Goal: Task Accomplishment & Management: Complete application form

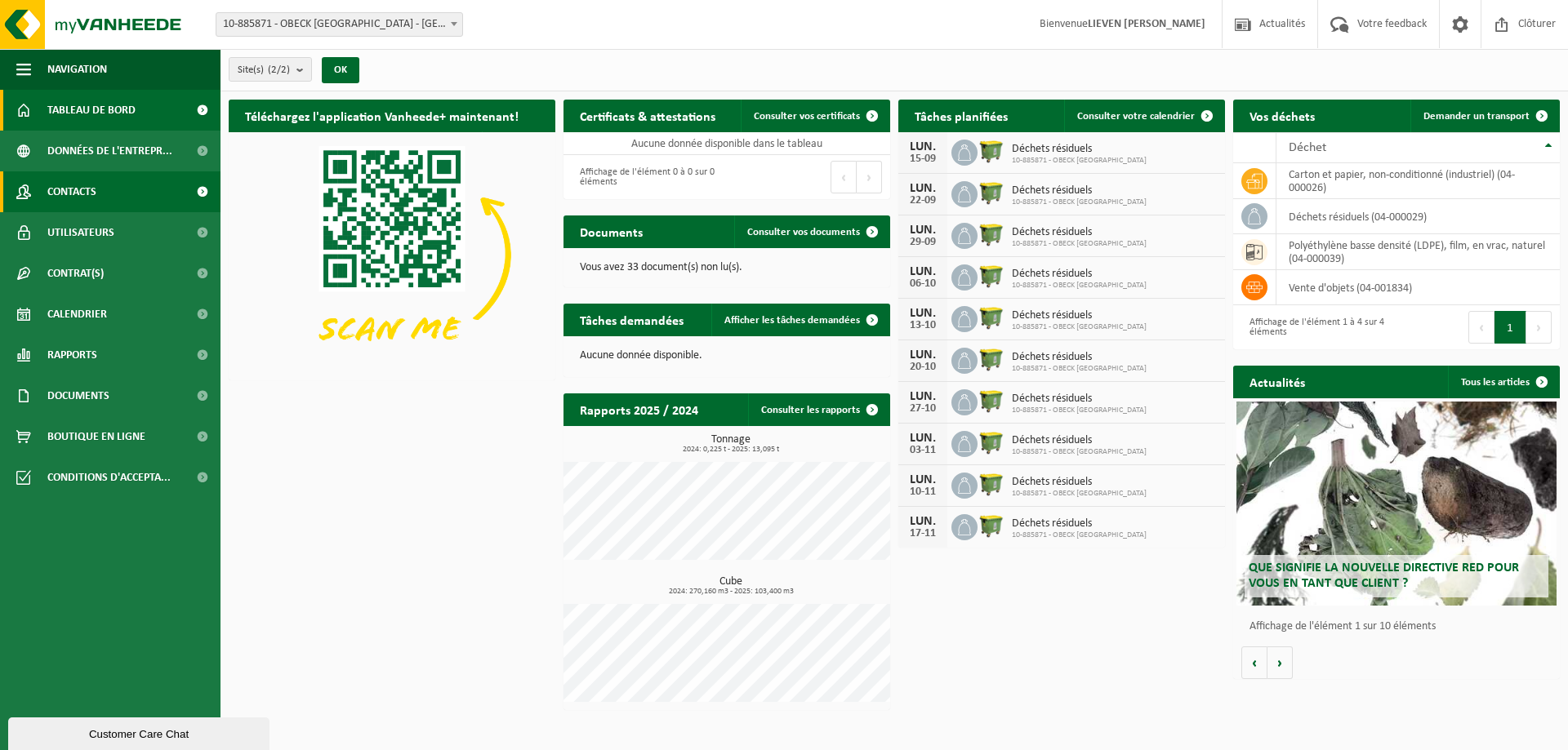
click at [85, 182] on span "Contacts" at bounding box center [72, 192] width 49 height 41
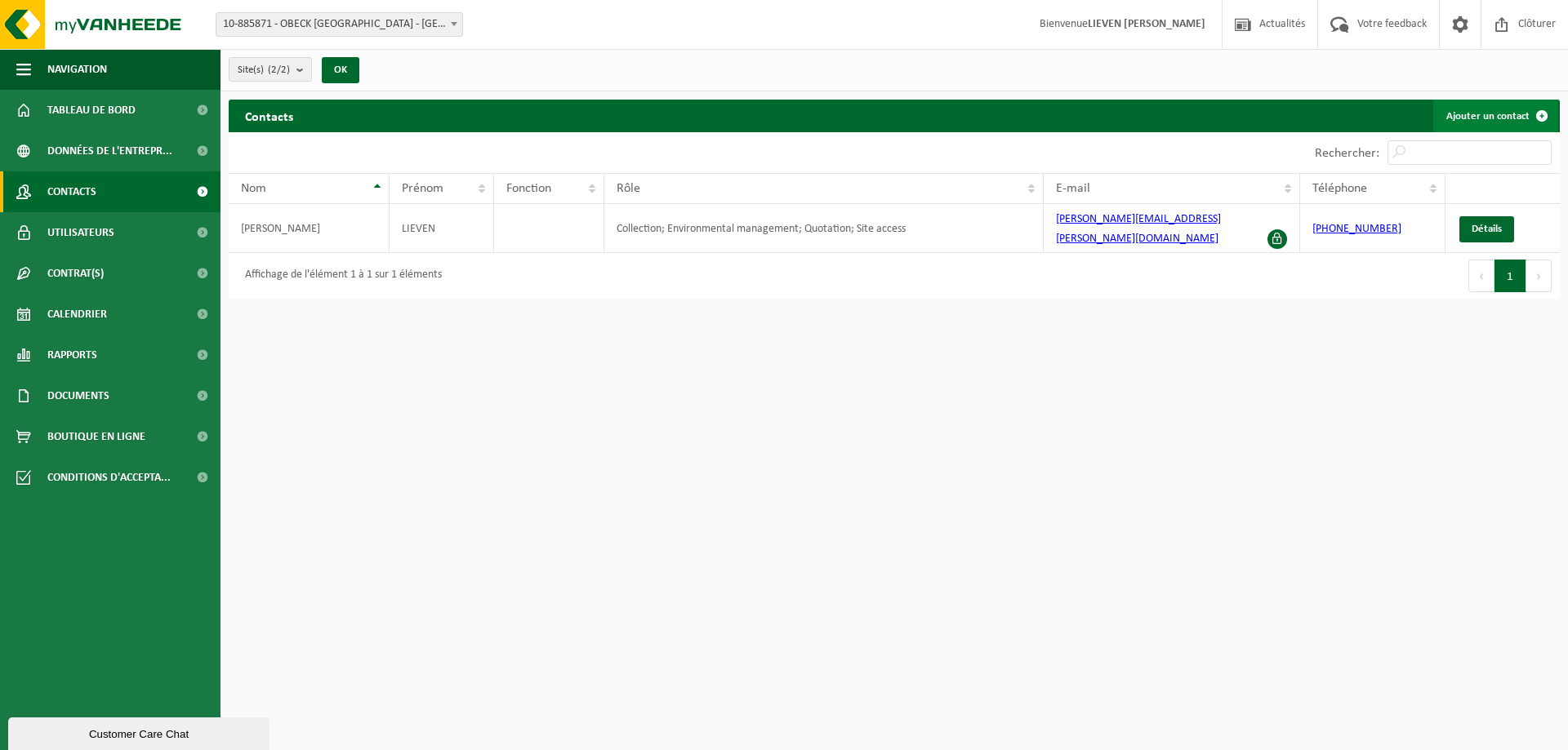
click at [1502, 123] on link "Ajouter un contact" at bounding box center [1495, 116] width 125 height 33
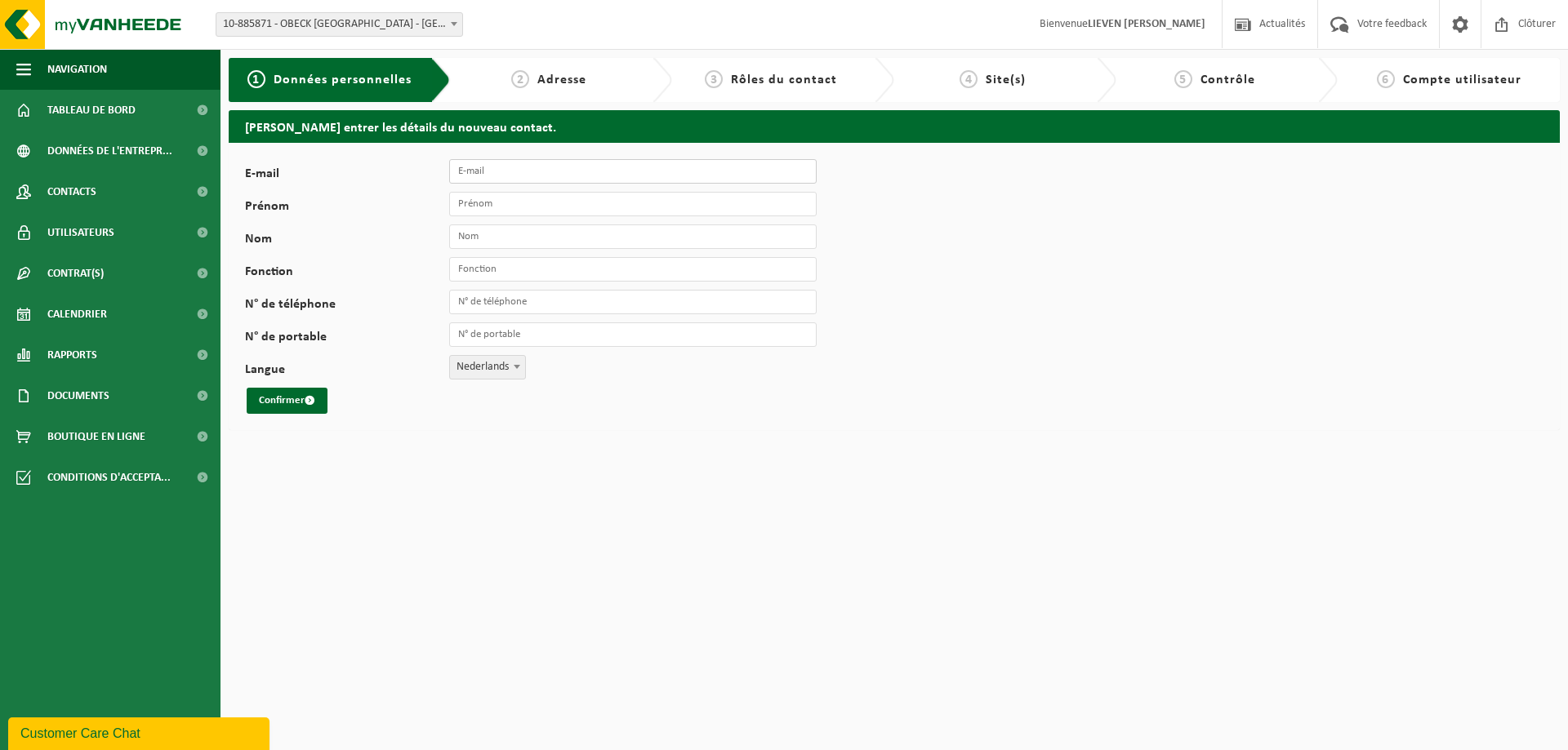
click at [512, 173] on input "E-mail" at bounding box center [633, 172] width 368 height 24
type input "m.jadot@obeck.eu"
type input "Manon"
type input "Jadot"
type input "+32 68 33 92 69"
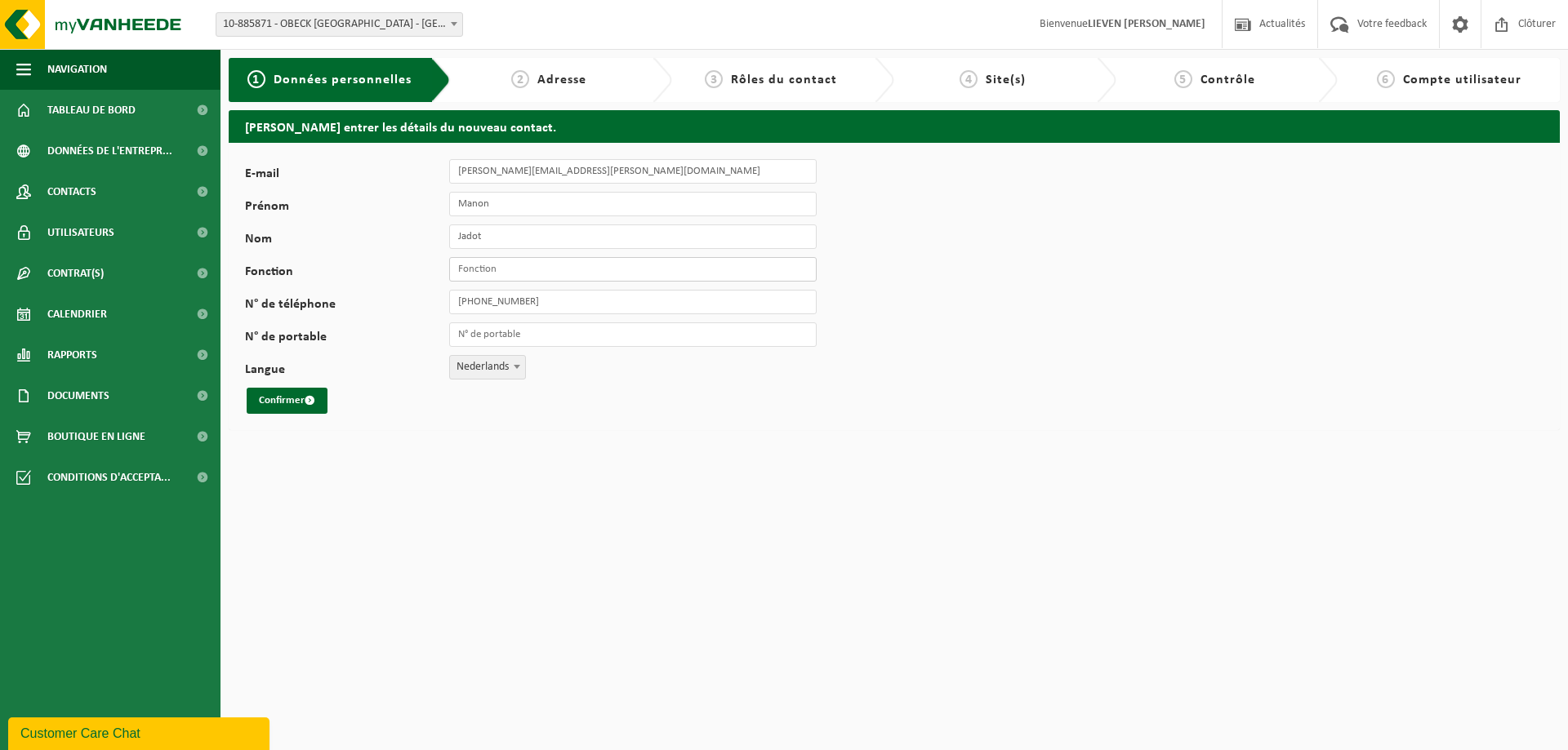
click at [467, 270] on input "Fonction" at bounding box center [633, 270] width 368 height 24
type input "r"
type input "Achat"
drag, startPoint x: 529, startPoint y: 303, endPoint x: 492, endPoint y: 304, distance: 37.0
click at [492, 304] on input "+32 68 33 92 69" at bounding box center [633, 302] width 368 height 24
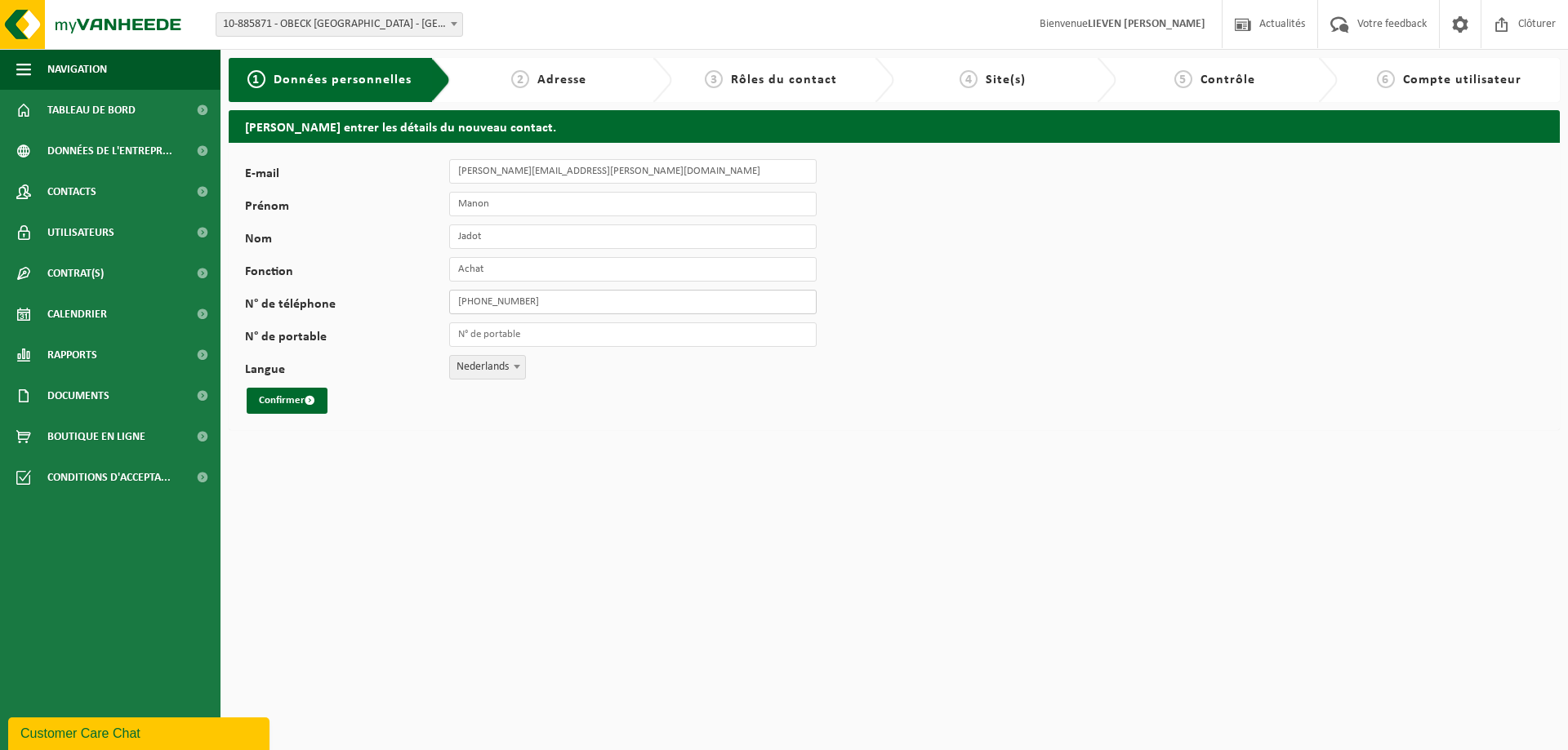
type input "[PHONE_NUMBER]"
click at [504, 372] on span "Nederlands" at bounding box center [487, 367] width 75 height 23
select select "1"
click at [274, 401] on button "Confirmer" at bounding box center [286, 401] width 81 height 26
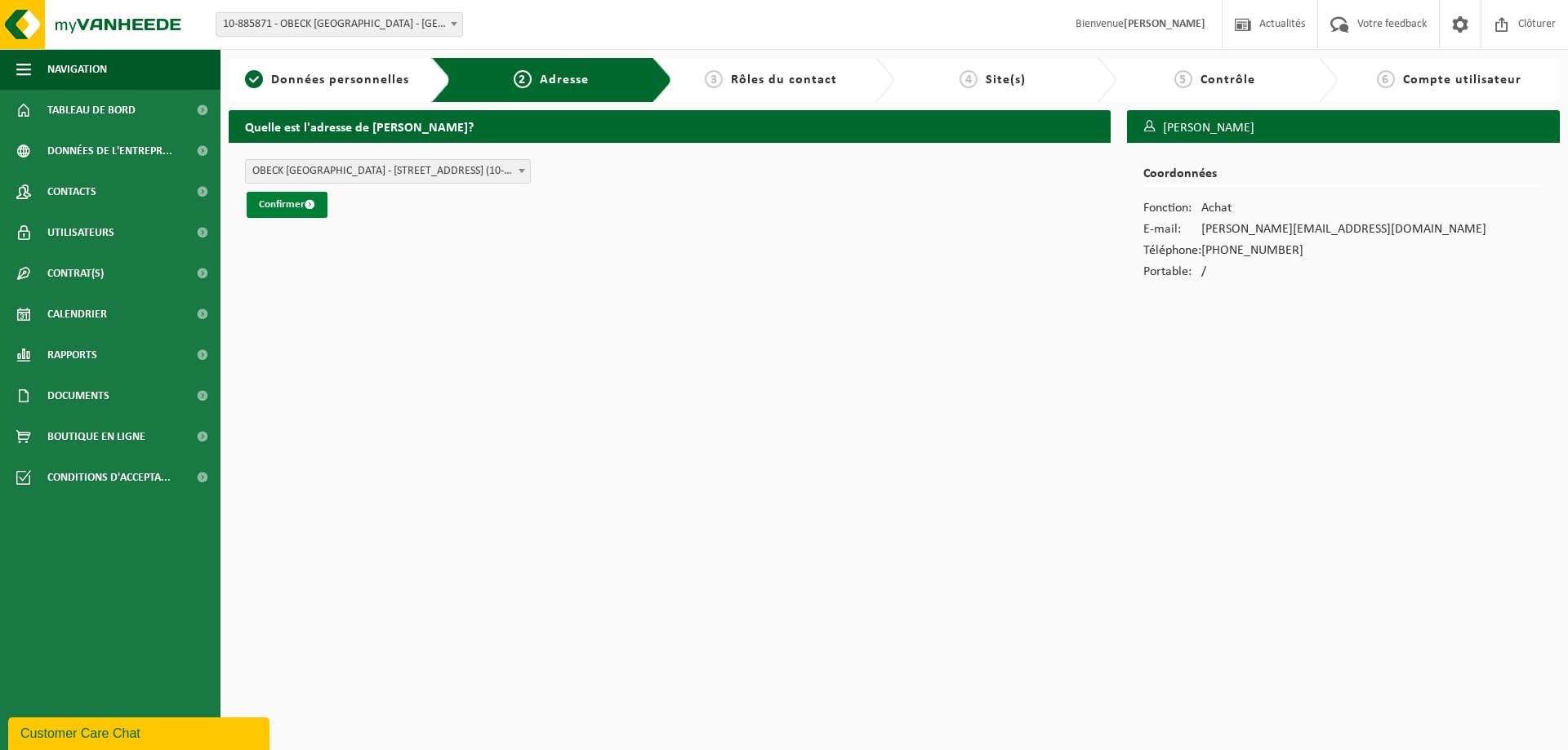
click at [296, 211] on button "Confirmer" at bounding box center [286, 205] width 81 height 26
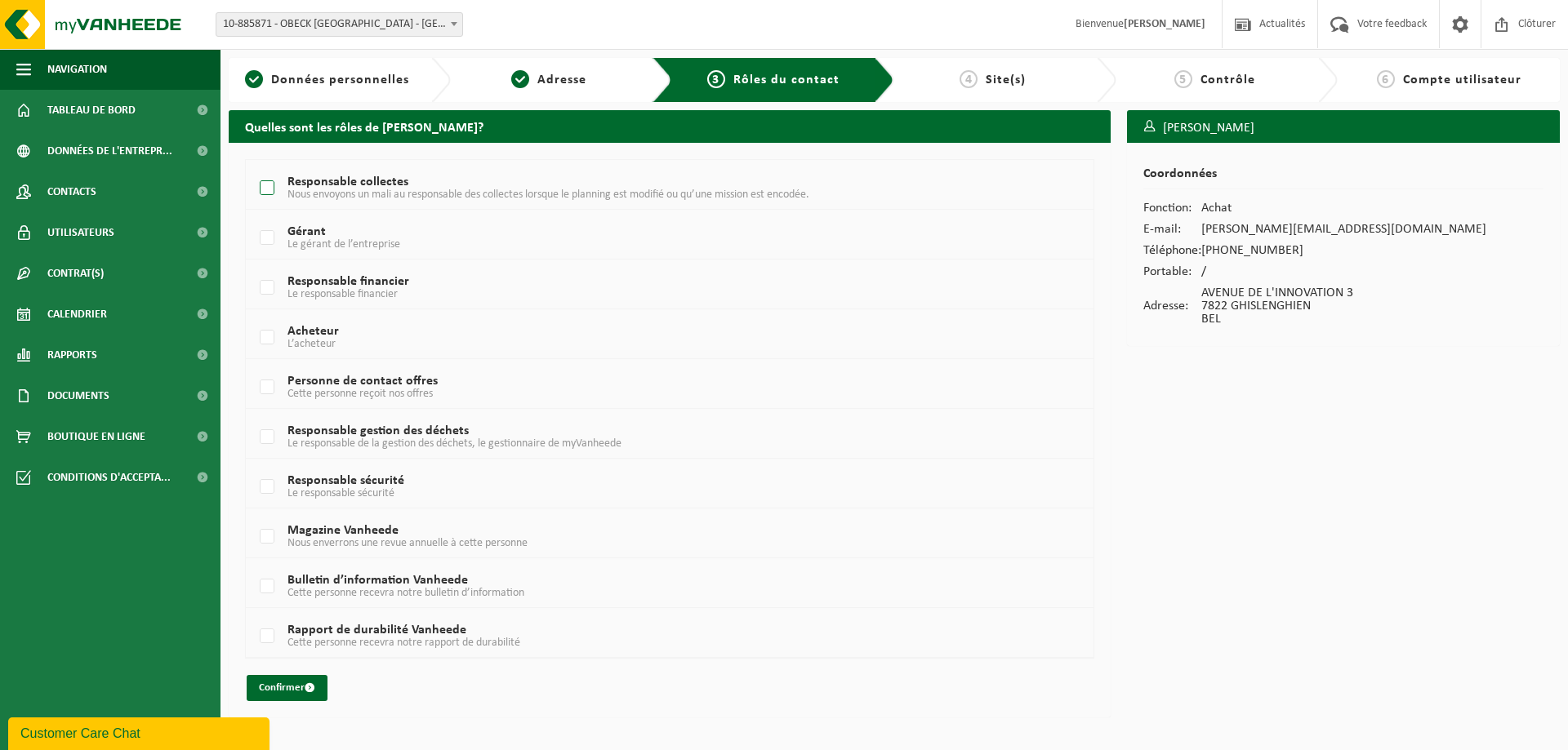
click at [271, 188] on label "Responsable collectes Nous envoyons un mali au responsable des collectes lorsqu…" at bounding box center [634, 188] width 755 height 24
click at [254, 168] on input "Responsable collectes Nous envoyons un mali au responsable des collectes lorsqu…" at bounding box center [253, 167] width 1 height 1
checkbox input "true"
click at [267, 344] on label "Acheteur L’acheteur" at bounding box center [634, 338] width 755 height 24
click at [254, 317] on input "Acheteur L’acheteur" at bounding box center [253, 316] width 1 height 1
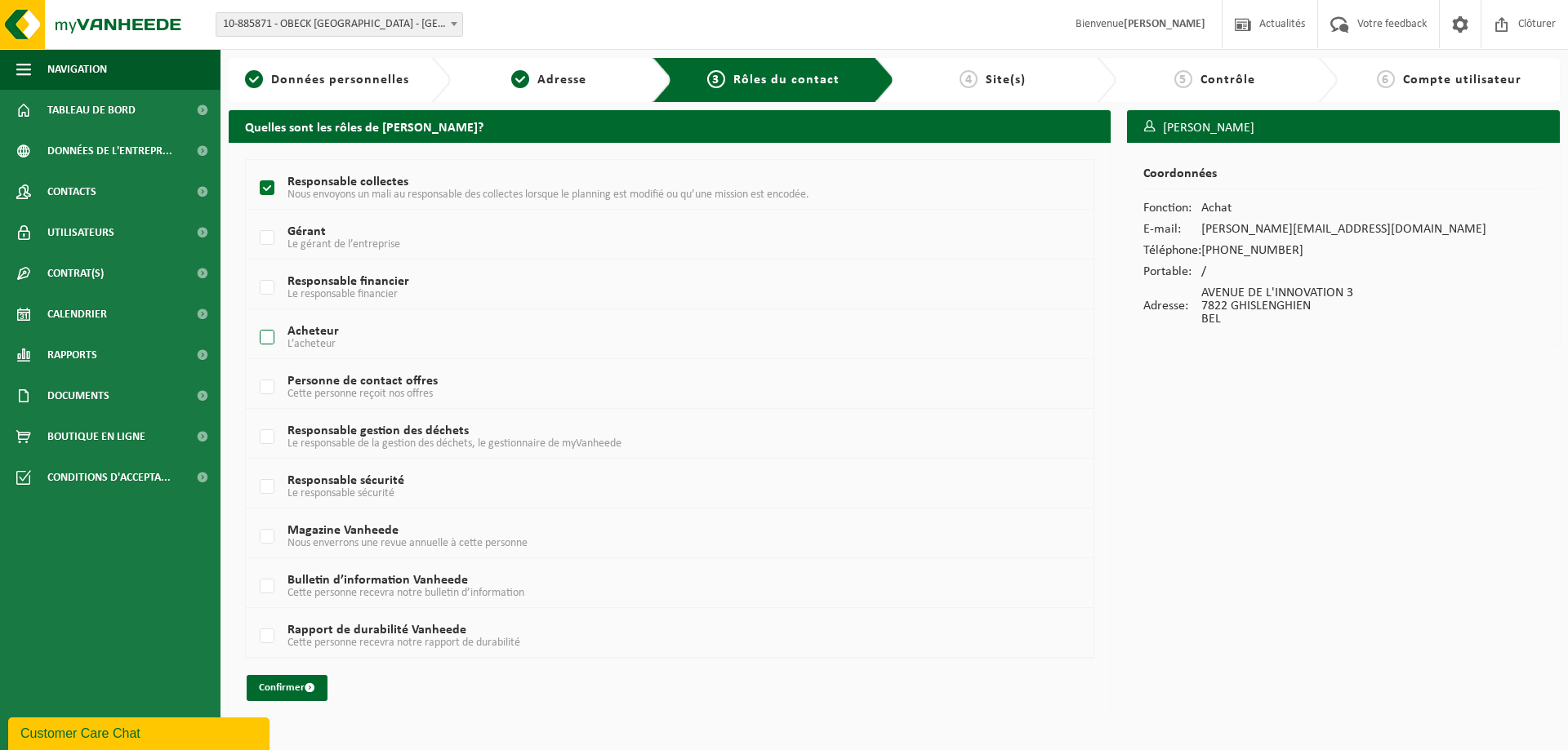
checkbox input "true"
click at [269, 286] on label "Responsable financier Le responsable financier" at bounding box center [634, 288] width 755 height 24
click at [254, 268] on input "Responsable financier Le responsable financier" at bounding box center [253, 267] width 1 height 1
checkbox input "true"
click at [261, 242] on label "Gérant Le gérant de l’entreprise" at bounding box center [634, 238] width 755 height 24
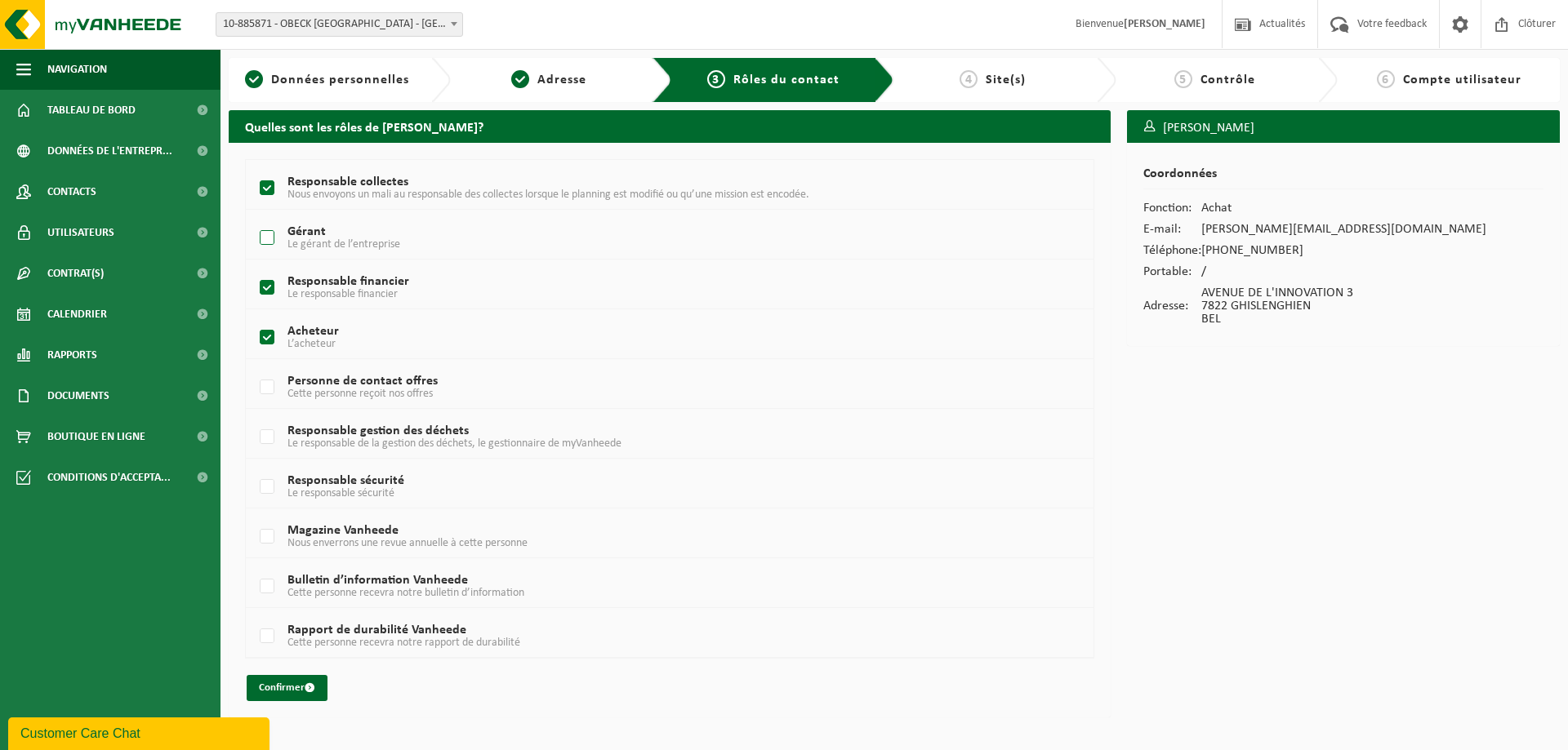
click at [254, 218] on input "Gérant Le gérant de l’entreprise" at bounding box center [253, 217] width 1 height 1
checkbox input "true"
click at [264, 393] on label "Personne de contact offres Cette personne reçoit nos offres" at bounding box center [634, 388] width 755 height 24
click at [254, 368] on input "Personne de contact offres Cette personne reçoit nos offres" at bounding box center [253, 367] width 1 height 1
checkbox input "true"
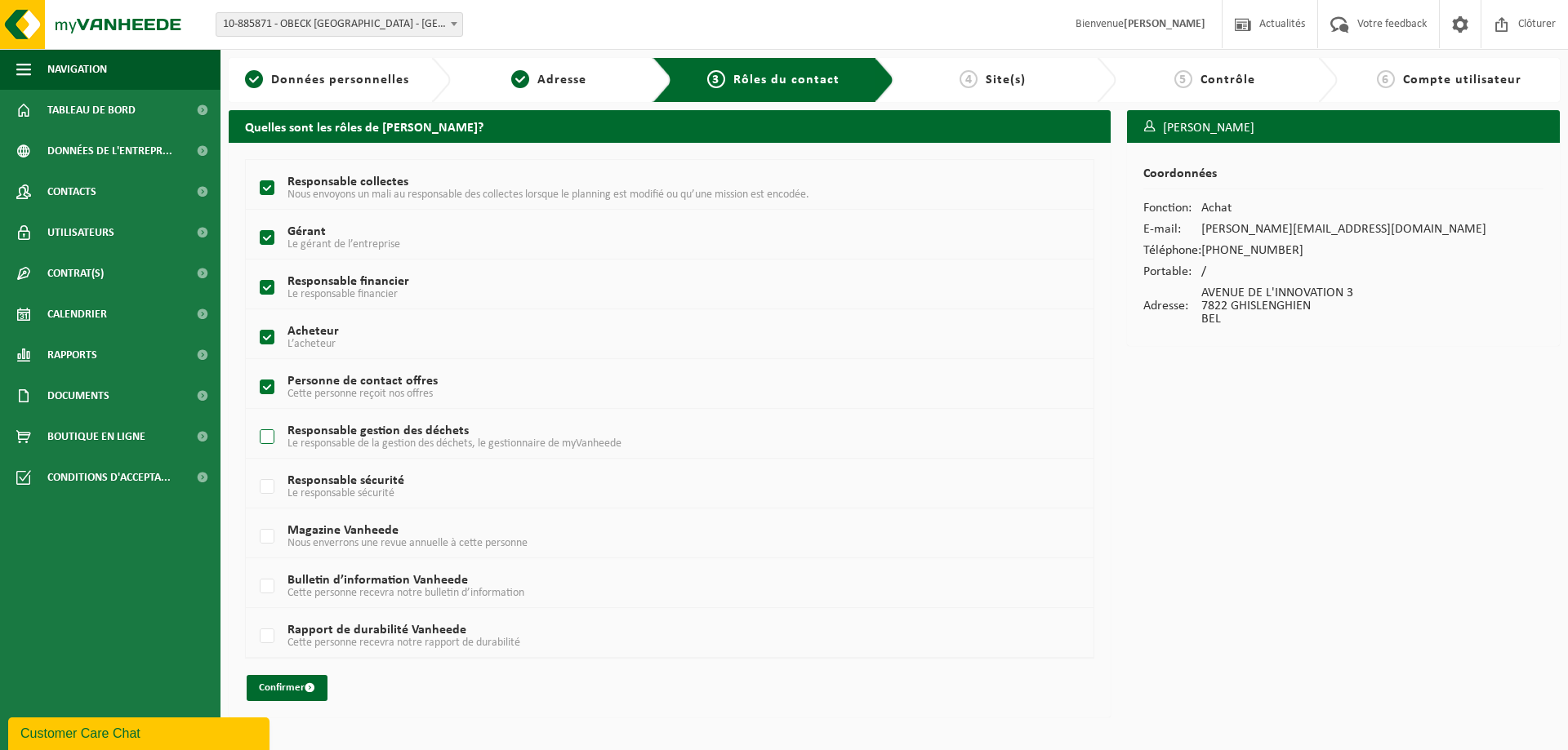
click at [269, 434] on label "Responsable gestion des déchets Le responsable de la gestion des déchets, le ge…" at bounding box center [634, 437] width 755 height 24
click at [254, 417] on input "Responsable gestion des déchets Le responsable de la gestion des déchets, le ge…" at bounding box center [253, 416] width 1 height 1
checkbox input "true"
click at [258, 232] on label "Gérant Le gérant de l’entreprise" at bounding box center [634, 238] width 755 height 24
click at [254, 218] on input "Gérant Le gérant de l’entreprise" at bounding box center [253, 217] width 1 height 1
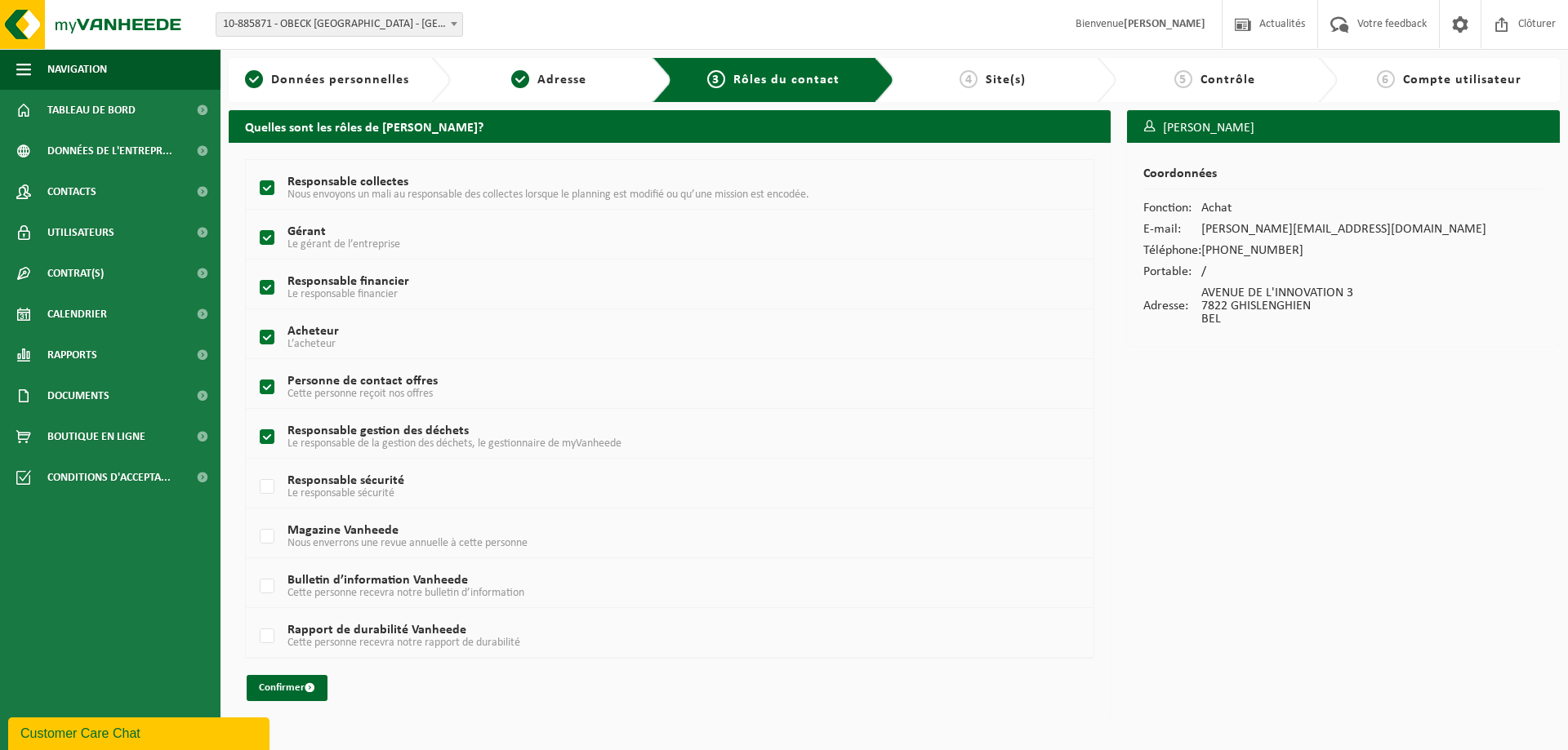
checkbox input "false"
click at [263, 479] on label "Responsable sécurité Le responsable sécurité" at bounding box center [634, 487] width 755 height 24
click at [254, 467] on input "Responsable sécurité Le responsable sécurité" at bounding box center [253, 466] width 1 height 1
checkbox input "true"
click at [271, 536] on label "Magazine Vanheede Nous enverrons une revue annuelle à cette personne" at bounding box center [634, 537] width 755 height 24
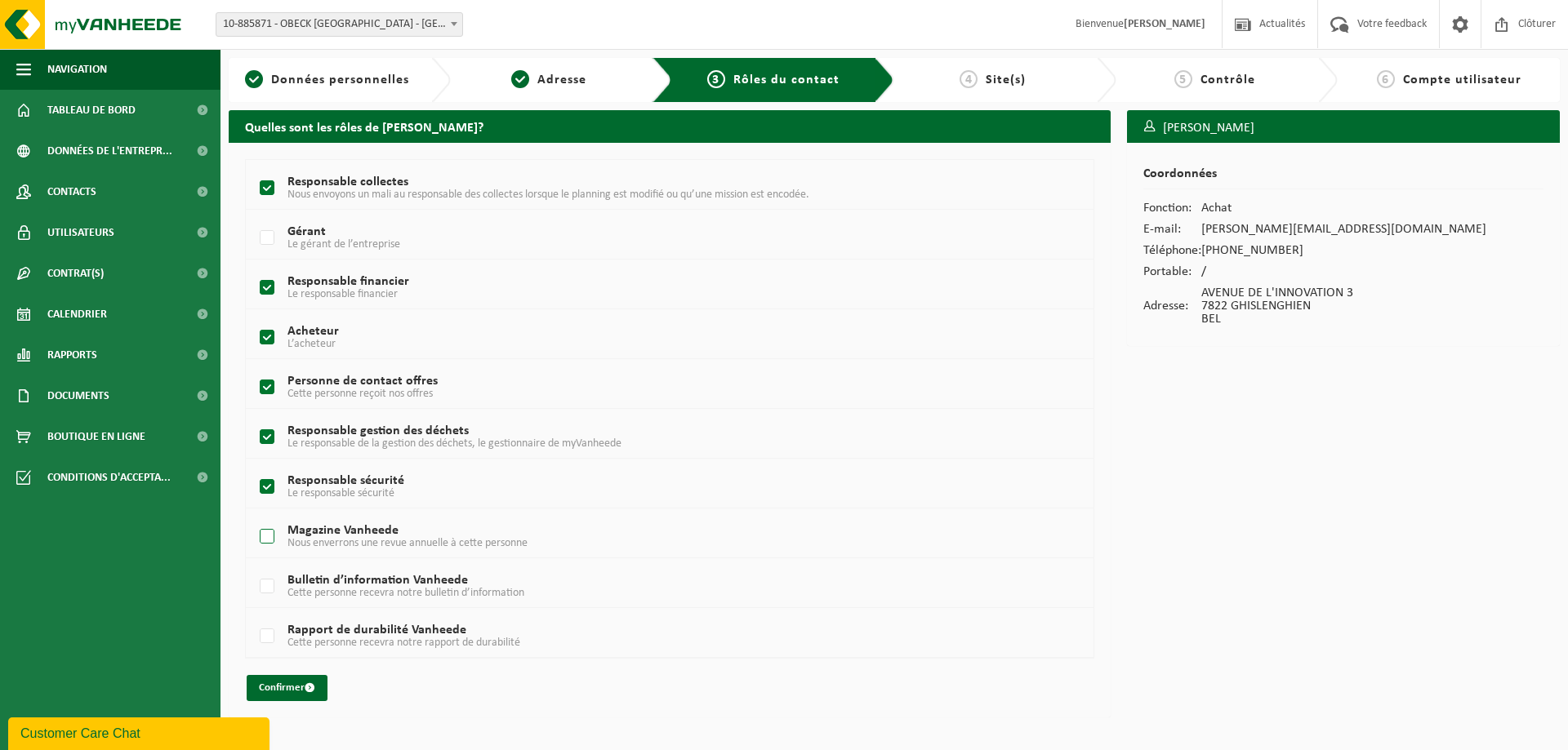
click at [254, 517] on input "Magazine Vanheede Nous enverrons une revue annuelle à cette personne" at bounding box center [253, 516] width 1 height 1
click at [272, 537] on label "Magazine Vanheede Nous enverrons une revue annuelle à cette personne" at bounding box center [634, 537] width 755 height 24
click at [254, 517] on input "Magazine Vanheede Nous enverrons une revue annuelle à cette personne" at bounding box center [253, 516] width 1 height 1
checkbox input "false"
click at [291, 689] on button "Confirmer" at bounding box center [286, 688] width 81 height 26
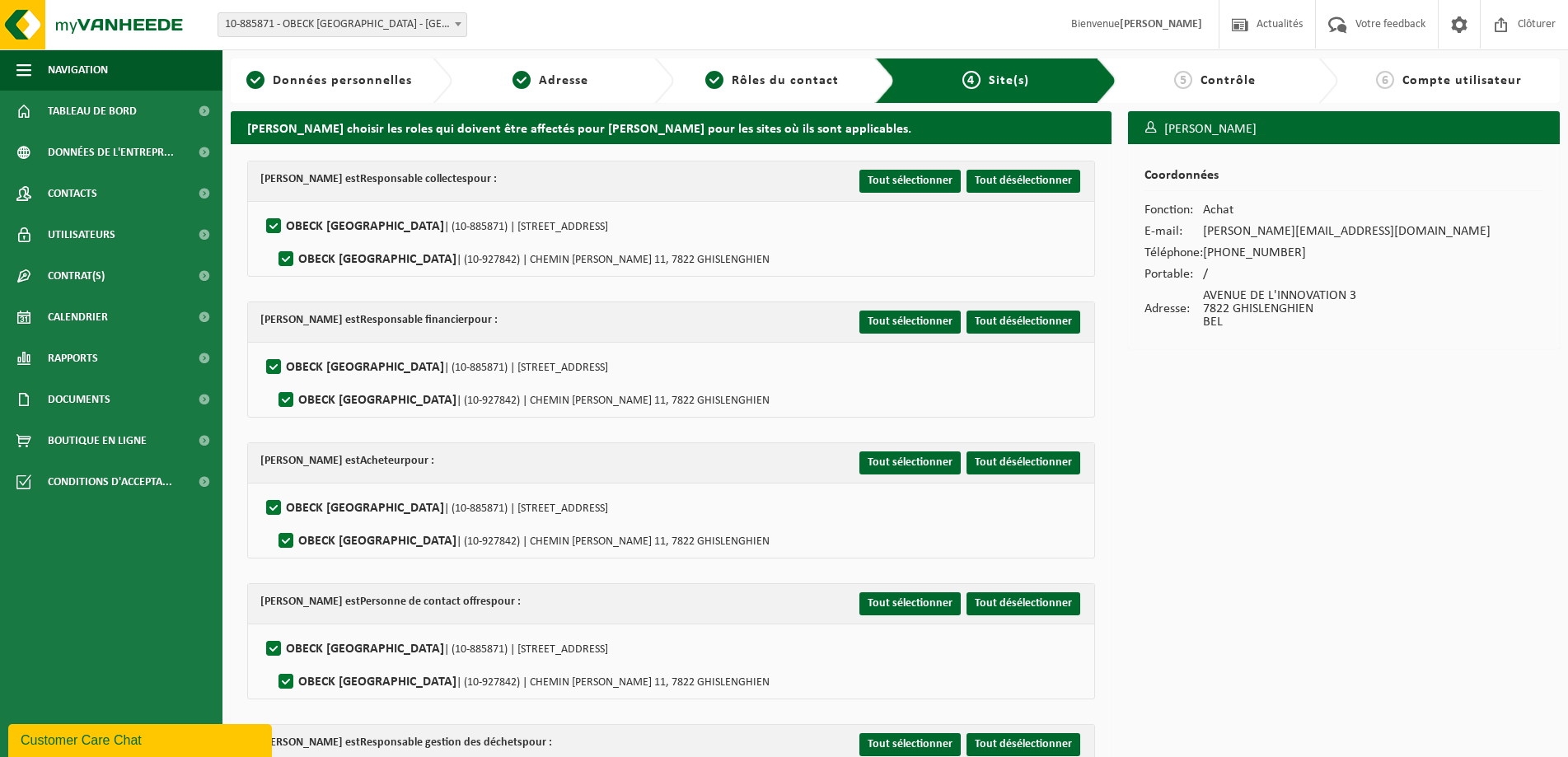
click at [286, 257] on label"] "OBECK BELGIUM | (10-927842) | CHEMIN SIMON BOUTEILLIER 11, 7822 GHISLENGHIEN" at bounding box center [522, 259] width 494 height 25
click at [273, 239] on input "OBECK BELGIUM | (10-927842) | CHEMIN SIMON BOUTEILLIER 11, 7822 GHISLENGHIEN" at bounding box center [272, 238] width 1 height 1
checkbox input "false"
click at [285, 396] on label"] "OBECK BELGIUM | (10-927842) | CHEMIN SIMON BOUTEILLIER 11, 7822 GHISLENGHIEN" at bounding box center [522, 400] width 494 height 25
click at [273, 380] on input "OBECK BELGIUM | (10-927842) | CHEMIN SIMON BOUTEILLIER 11, 7822 GHISLENGHIEN" at bounding box center [272, 379] width 1 height 1
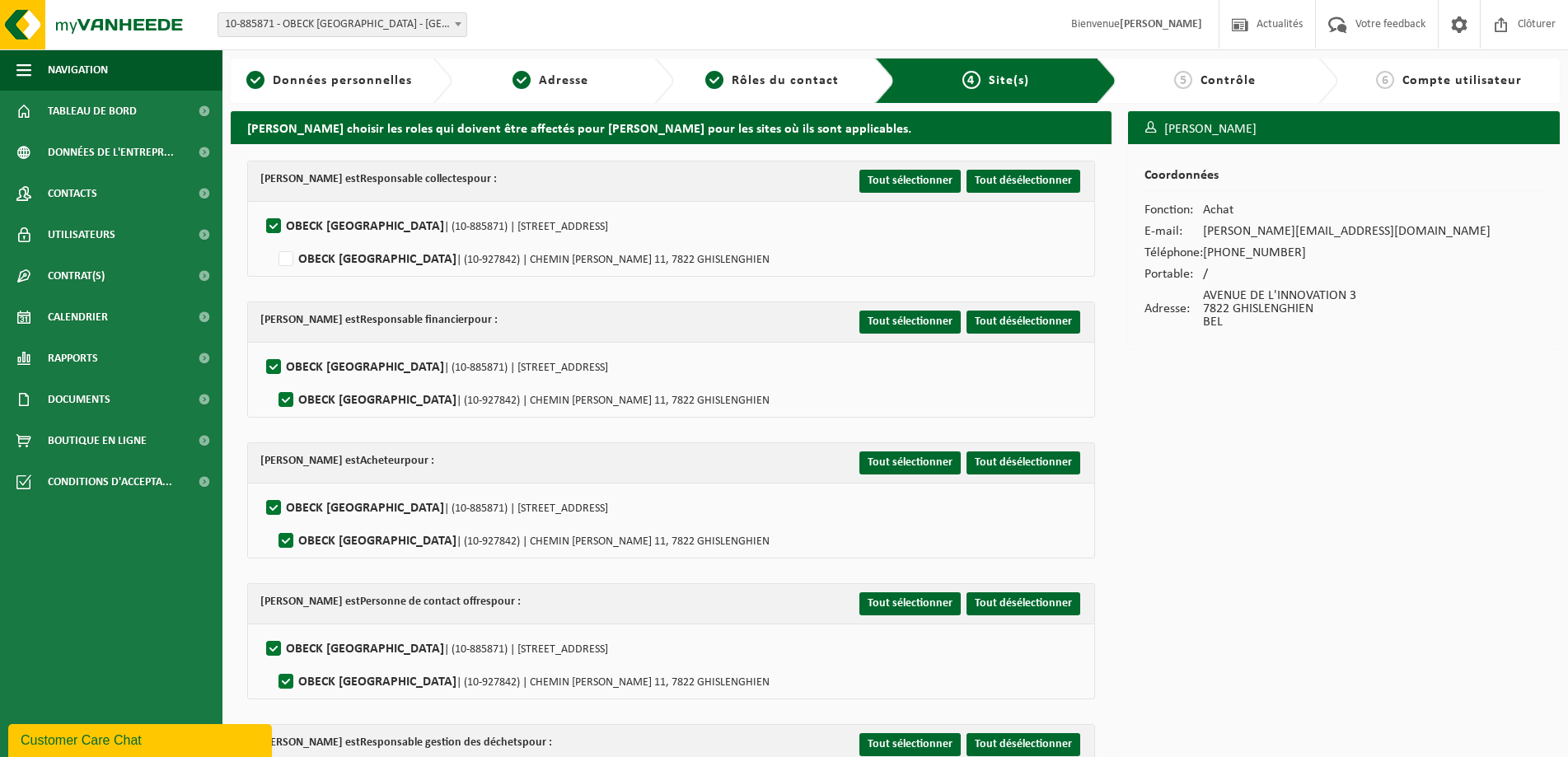
checkbox input "false"
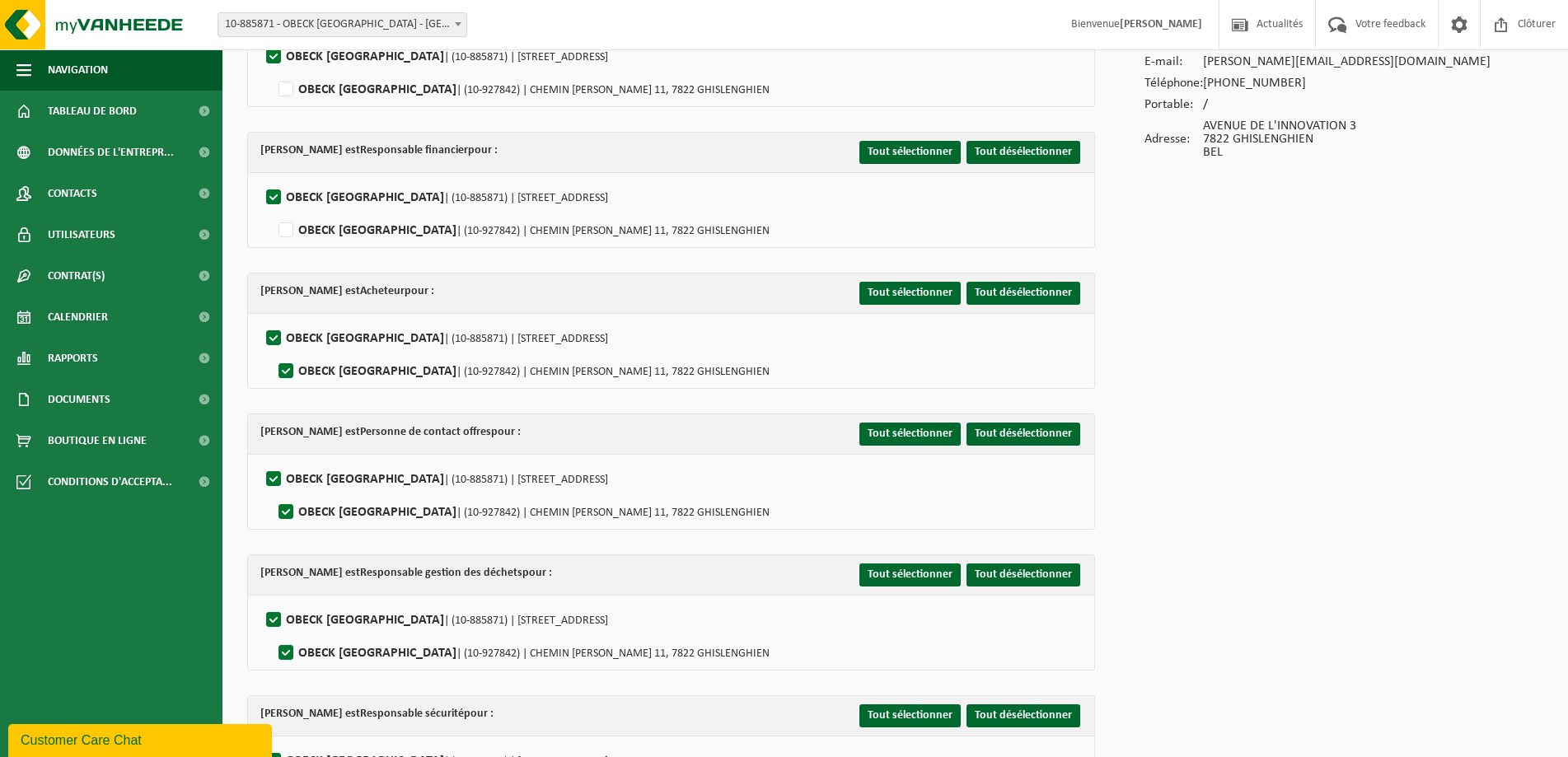
scroll to position [247, 0]
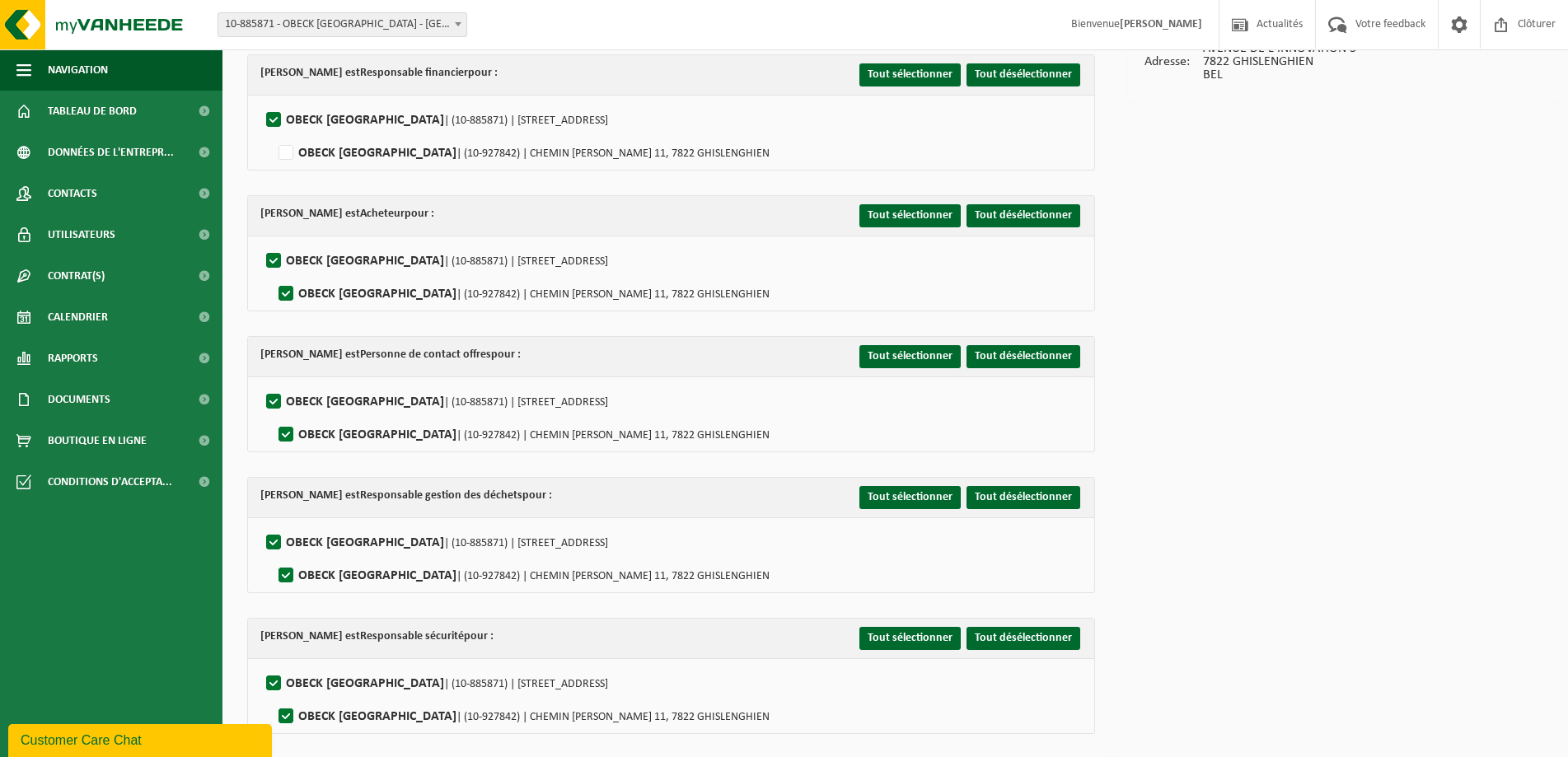
click at [282, 292] on label"] "OBECK BELGIUM | (10-927842) | CHEMIN SIMON BOUTEILLIER 11, 7822 GHISLENGHIEN" at bounding box center [522, 294] width 494 height 25
click at [273, 274] on input "OBECK BELGIUM | (10-927842) | CHEMIN SIMON BOUTEILLIER 11, 7822 GHISLENGHIEN" at bounding box center [272, 273] width 1 height 1
checkbox input "false"
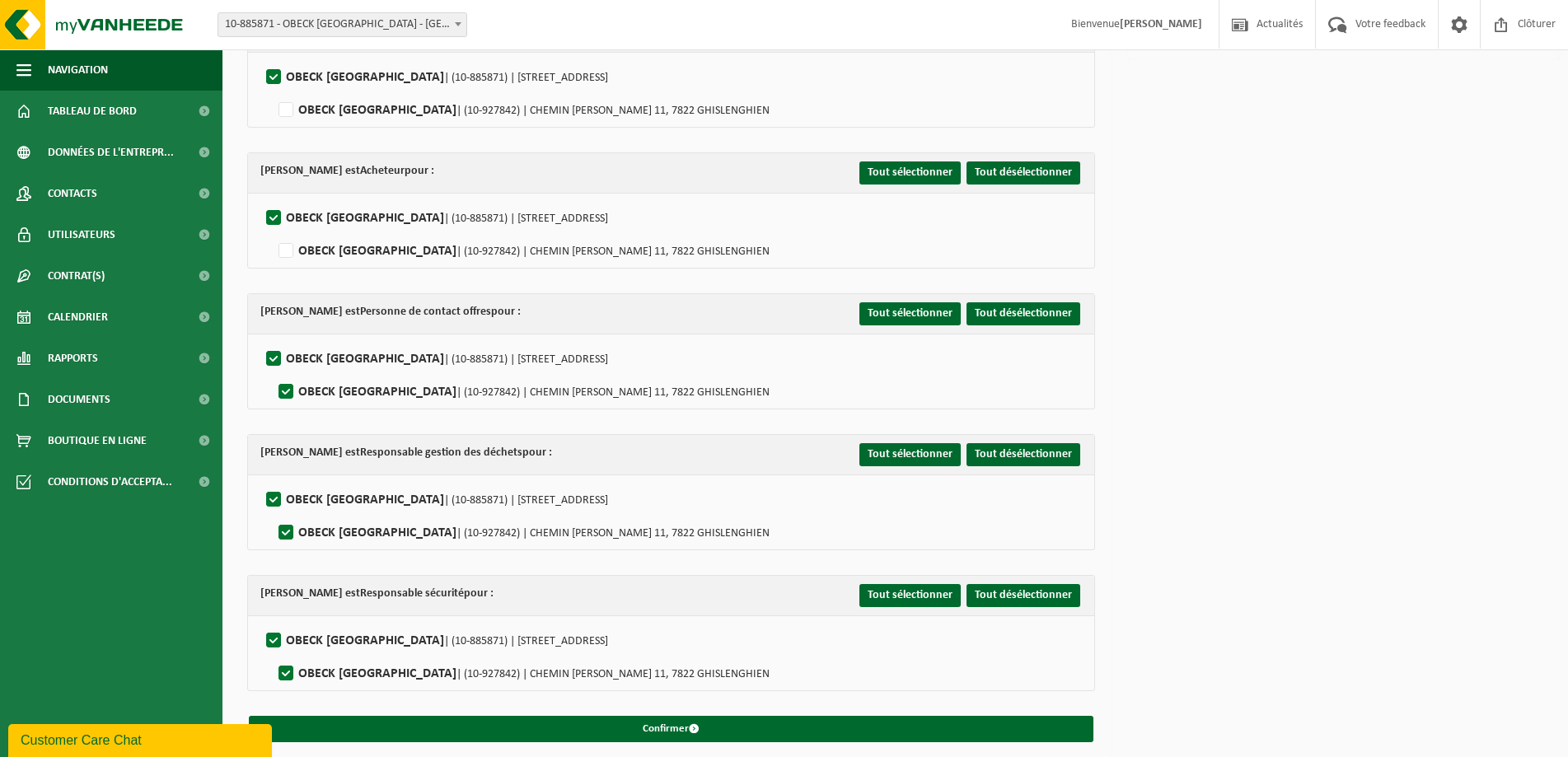
scroll to position [294, 0]
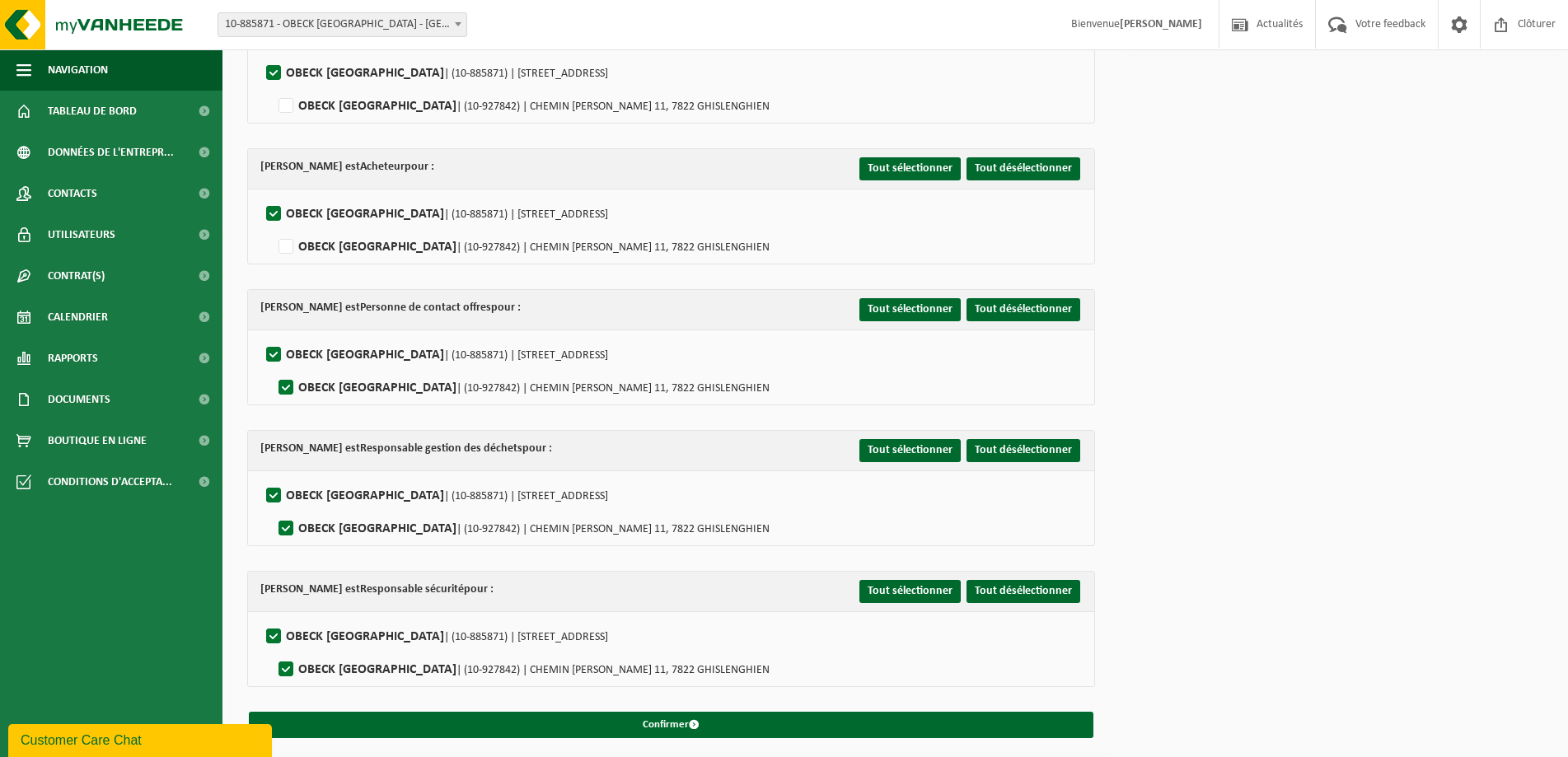
click at [289, 387] on label"] "OBECK BELGIUM | (10-927842) | CHEMIN SIMON BOUTEILLIER 11, 7822 GHISLENGHIEN" at bounding box center [522, 388] width 494 height 25
click at [273, 368] on input "OBECK BELGIUM | (10-927842) | CHEMIN SIMON BOUTEILLIER 11, 7822 GHISLENGHIEN" at bounding box center [272, 367] width 1 height 1
checkbox input "false"
click at [287, 522] on label"] "OBECK BELGIUM | (10-927842) | CHEMIN SIMON BOUTEILLIER 11, 7822 GHISLENGHIEN" at bounding box center [522, 529] width 494 height 25
click at [273, 508] on input "OBECK BELGIUM | (10-927842) | CHEMIN SIMON BOUTEILLIER 11, 7822 GHISLENGHIEN" at bounding box center [272, 508] width 1 height 1
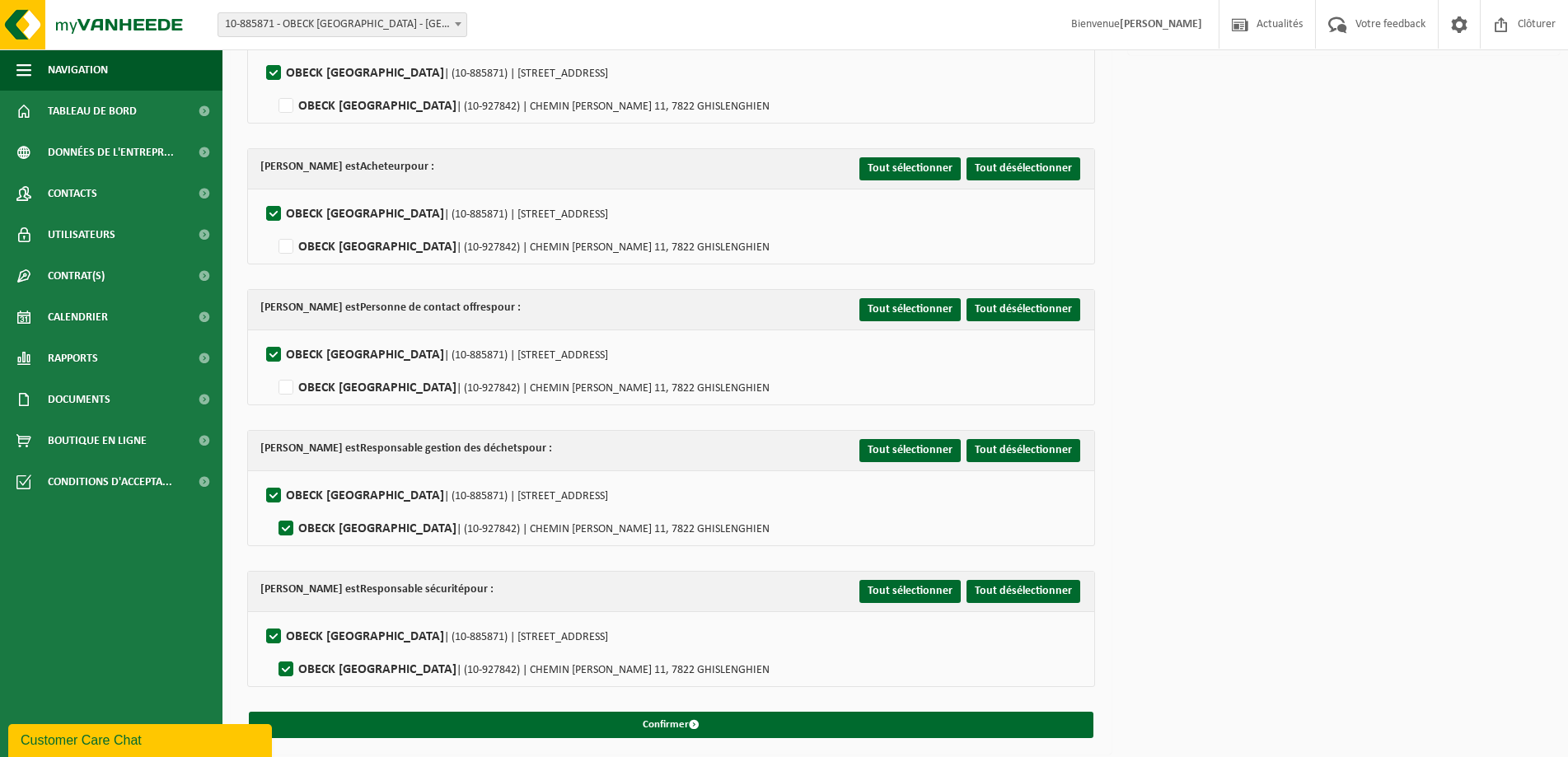
checkbox input "false"
click at [284, 662] on label"] "OBECK BELGIUM | (10-927842) | CHEMIN SIMON BOUTEILLIER 11, 7822 GHISLENGHIEN" at bounding box center [522, 669] width 494 height 25
click at [273, 649] on input "OBECK BELGIUM | (10-927842) | CHEMIN SIMON BOUTEILLIER 11, 7822 GHISLENGHIEN" at bounding box center [272, 648] width 1 height 1
checkbox input "false"
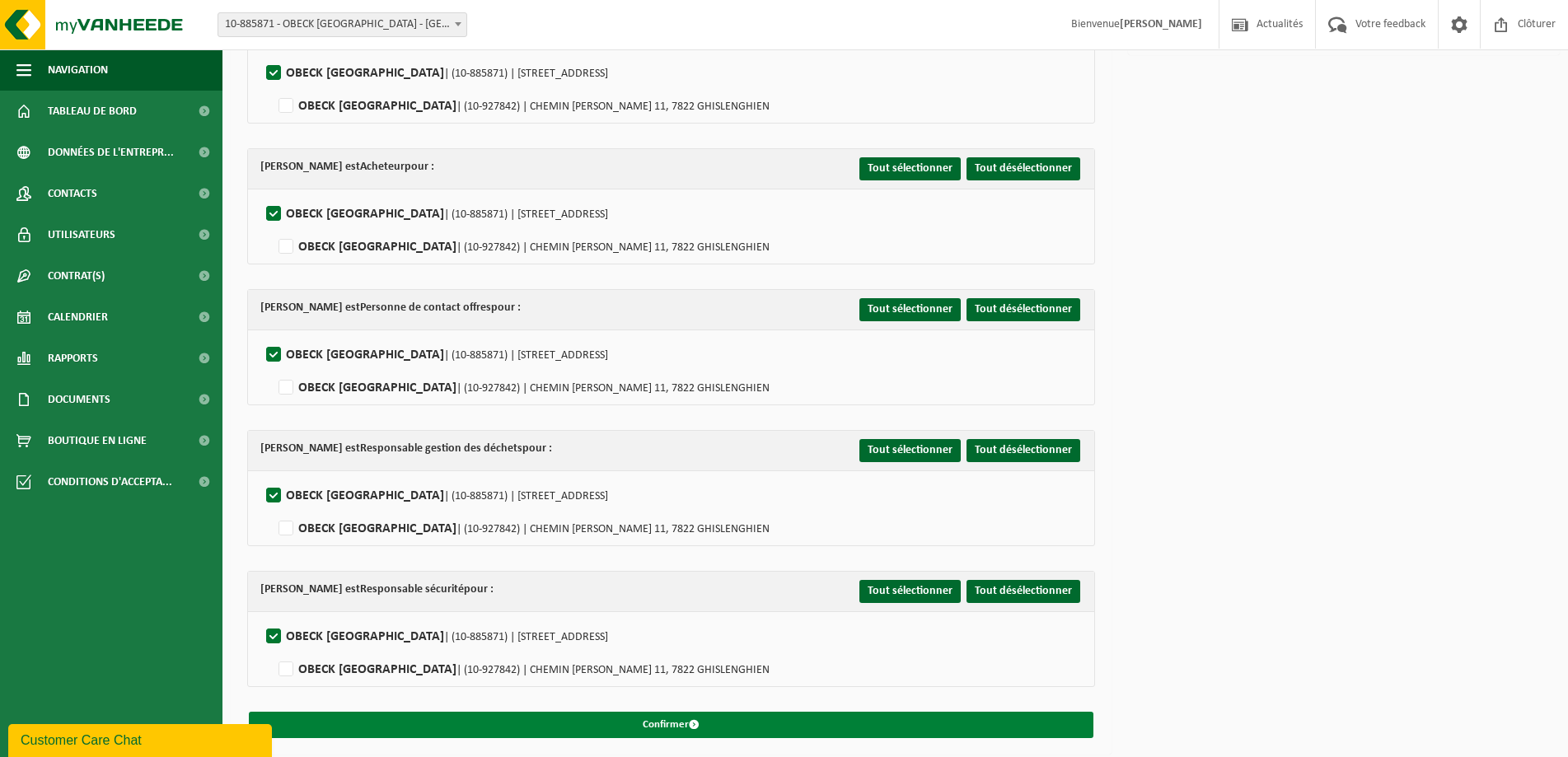
click at [685, 723] on button "Confirmer" at bounding box center [670, 725] width 844 height 26
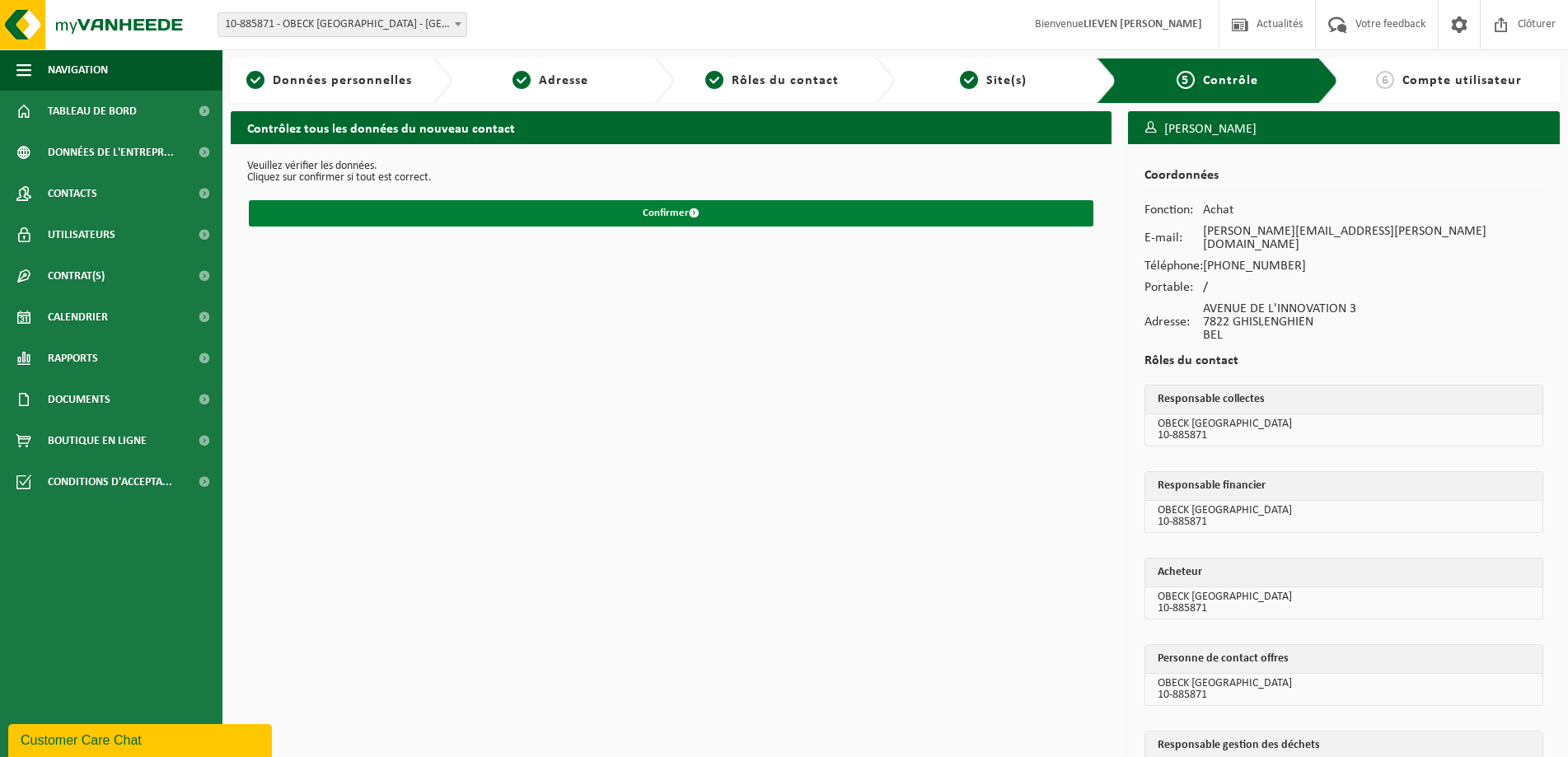
click at [522, 213] on button "Confirmer" at bounding box center [670, 214] width 844 height 26
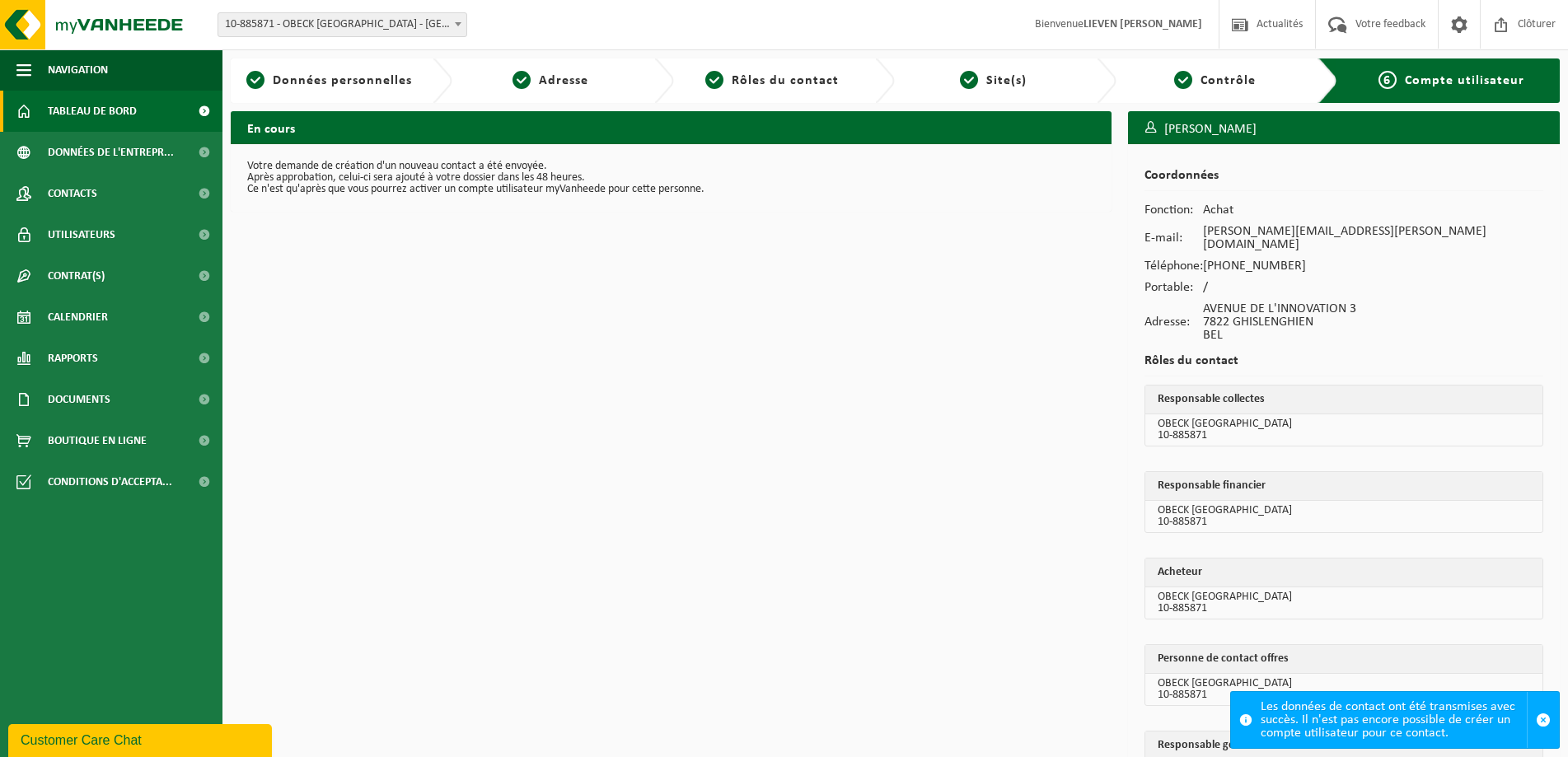
click at [95, 108] on span "Tableau de bord" at bounding box center [93, 111] width 89 height 41
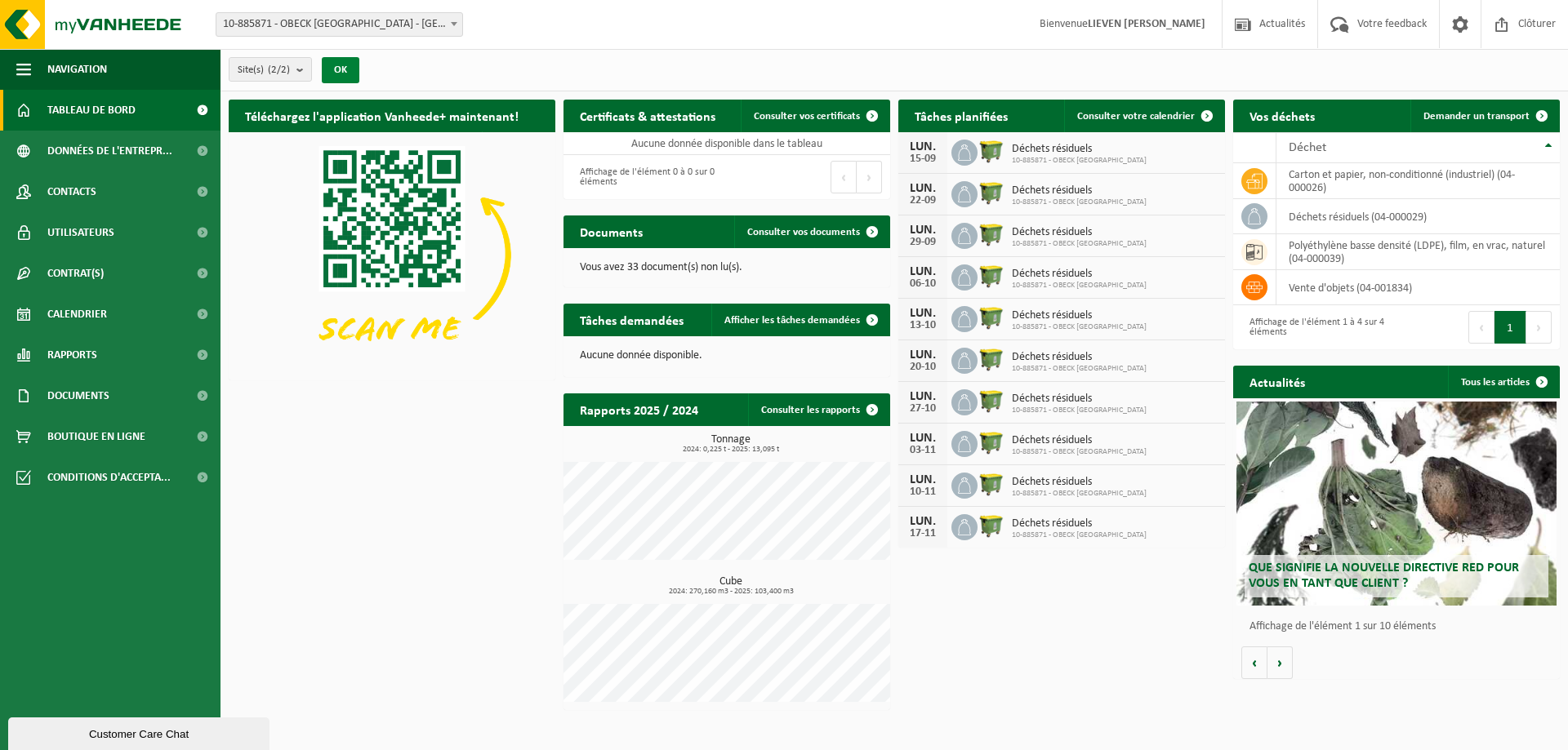
click at [340, 75] on button "OK" at bounding box center [340, 70] width 37 height 26
